Goal: Check status: Check status

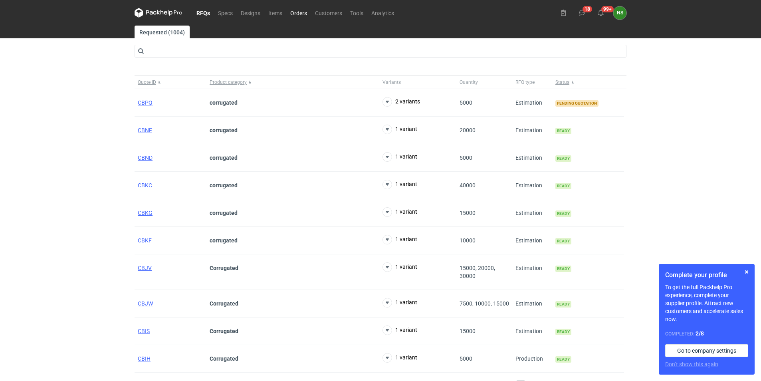
click at [296, 11] on link "Orders" at bounding box center [298, 13] width 25 height 10
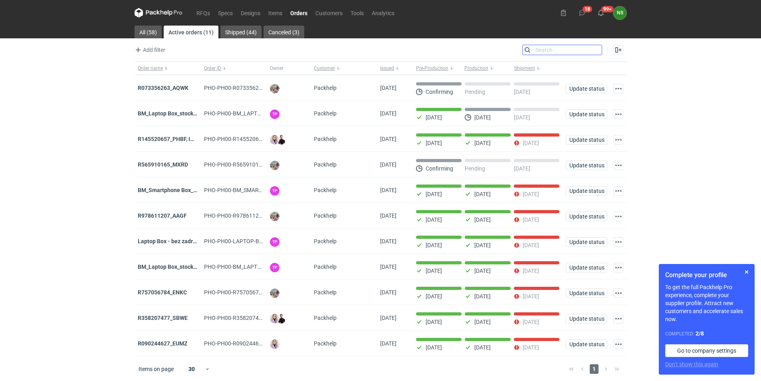
click at [596, 48] on input "Search" at bounding box center [561, 50] width 79 height 10
paste input "R892638419"
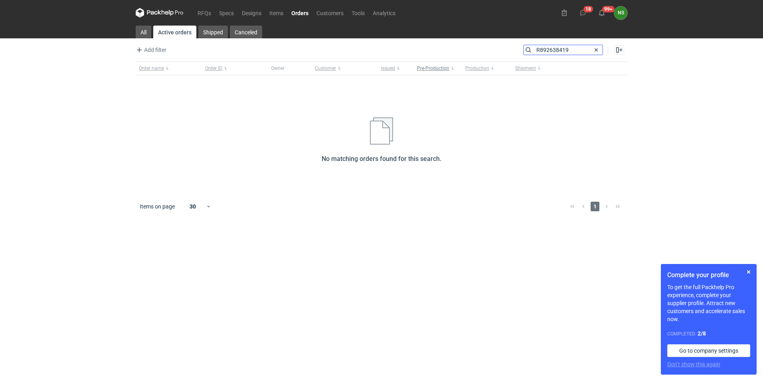
type input "R892638419"
click at [220, 32] on link "Shipped" at bounding box center [213, 32] width 30 height 13
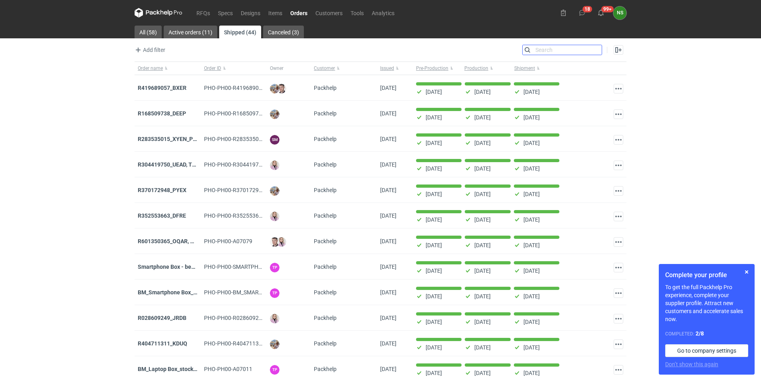
click at [545, 50] on input "Search" at bounding box center [561, 50] width 79 height 10
paste input "R892638419"
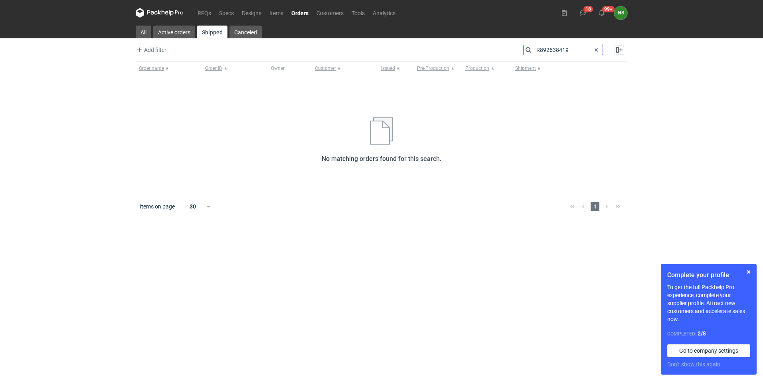
click at [527, 49] on input "R892638419" at bounding box center [563, 50] width 79 height 10
click at [568, 51] on input "R892638419" at bounding box center [563, 50] width 79 height 10
type input "R892638419"
